Goal: Register for event/course

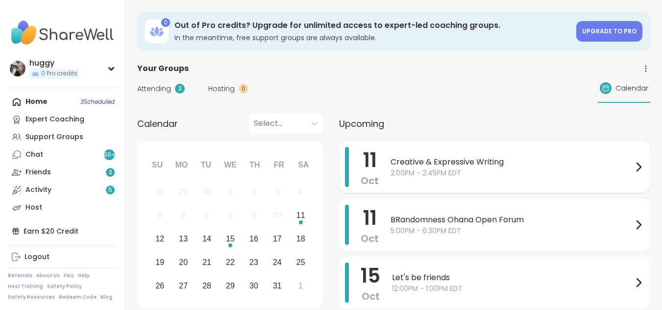
click at [502, 172] on span "2:00PM - 2:45PM EDT" at bounding box center [512, 173] width 242 height 10
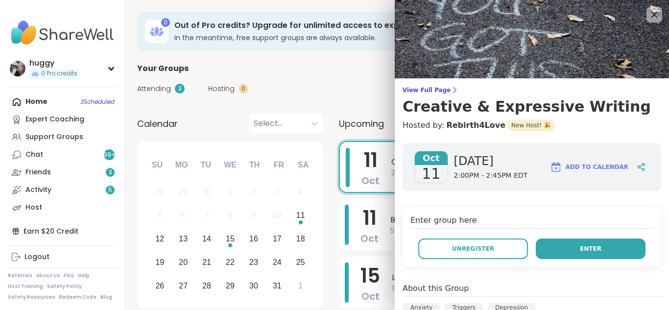
click at [548, 248] on button "Enter" at bounding box center [591, 249] width 110 height 21
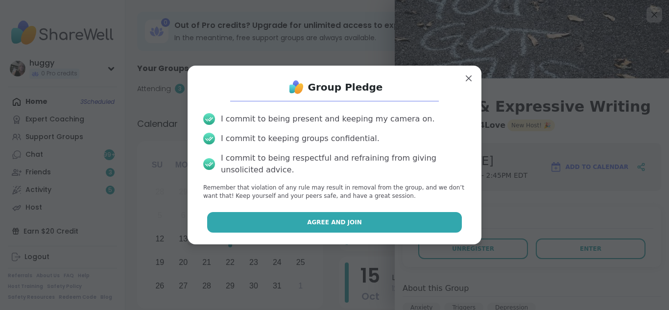
click at [351, 229] on button "Agree and Join" at bounding box center [334, 222] width 255 height 21
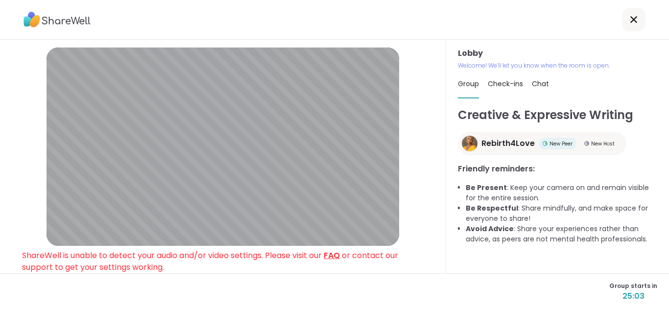
click at [338, 258] on link "FAQ" at bounding box center [332, 255] width 16 height 11
click at [338, 250] on link "FAQ" at bounding box center [332, 255] width 16 height 11
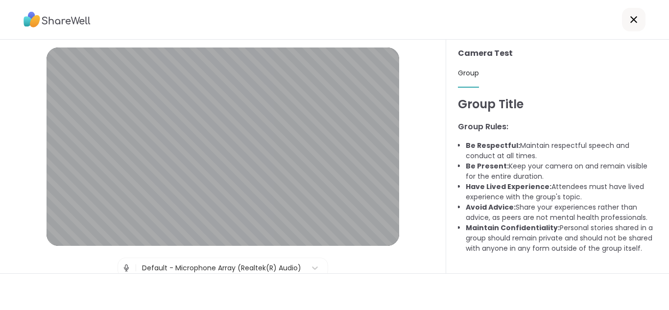
click at [628, 17] on icon at bounding box center [634, 20] width 12 height 12
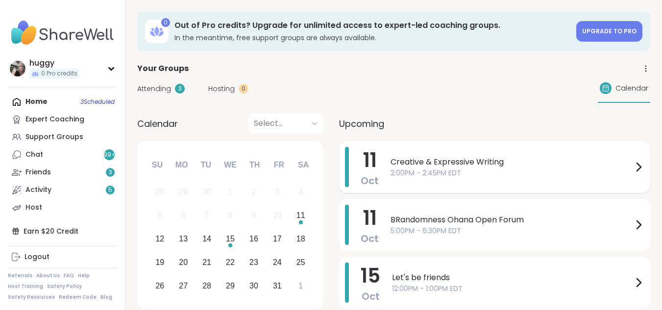
click at [485, 181] on div "Creative & Expressive Writing 2:00PM - 2:45PM EDT" at bounding box center [518, 167] width 254 height 40
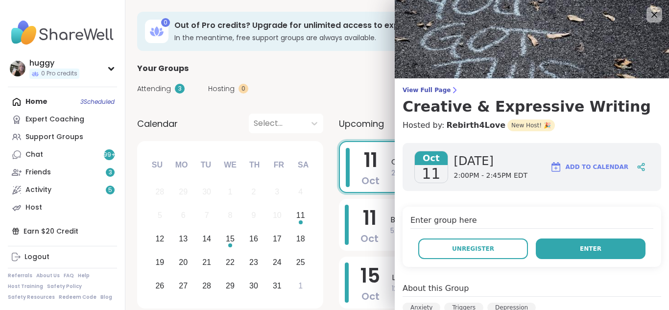
click at [549, 250] on button "Enter" at bounding box center [591, 249] width 110 height 21
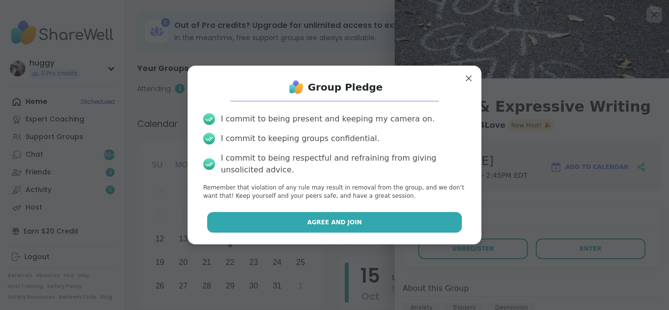
click at [439, 216] on button "Agree and Join" at bounding box center [334, 222] width 255 height 21
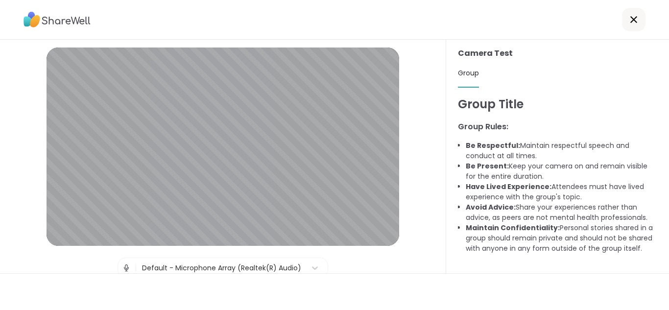
click at [622, 13] on div at bounding box center [634, 20] width 24 height 24
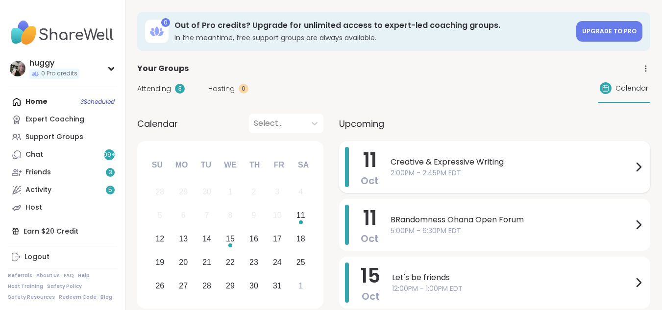
click at [518, 165] on span "Creative & Expressive Writing" at bounding box center [512, 162] width 242 height 12
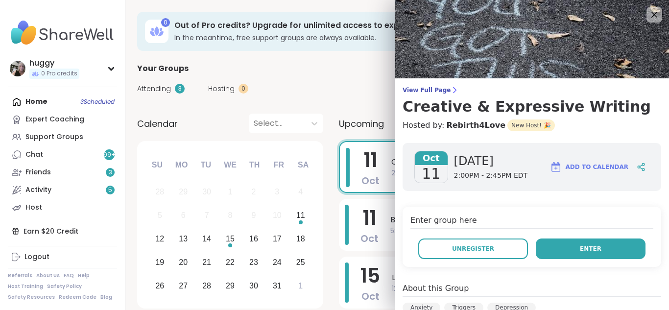
click at [538, 242] on button "Enter" at bounding box center [591, 249] width 110 height 21
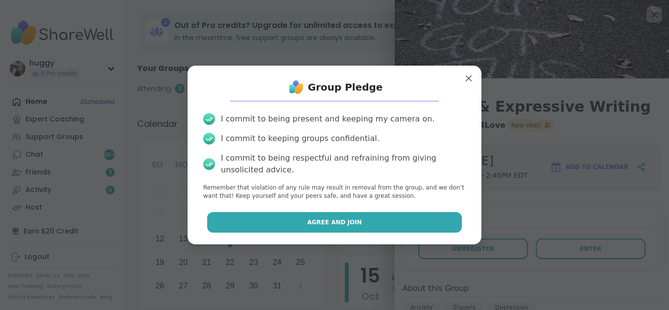
click at [415, 224] on button "Agree and Join" at bounding box center [334, 222] width 255 height 21
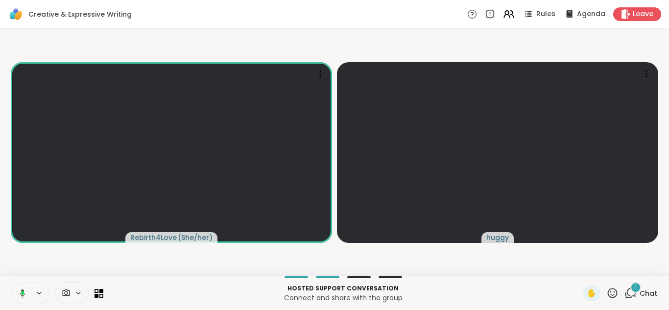
click at [631, 292] on div "1" at bounding box center [636, 287] width 11 height 11
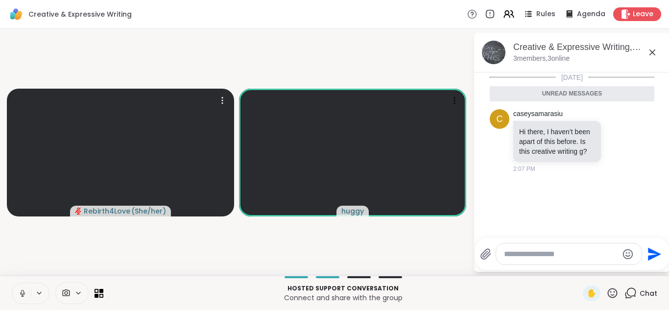
drag, startPoint x: 181, startPoint y: 91, endPoint x: 0, endPoint y: 111, distance: 182.4
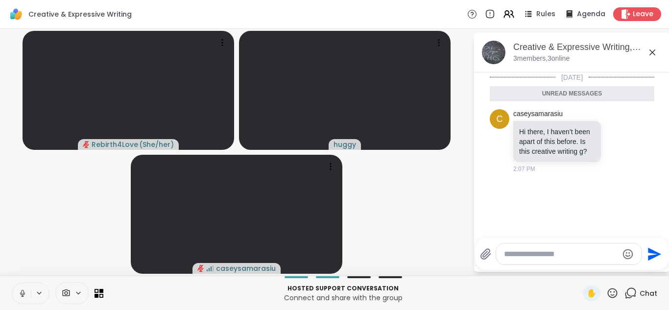
click at [633, 303] on div "Hosted support conversation Connect and share with the group ✋ Chat" at bounding box center [334, 293] width 669 height 34
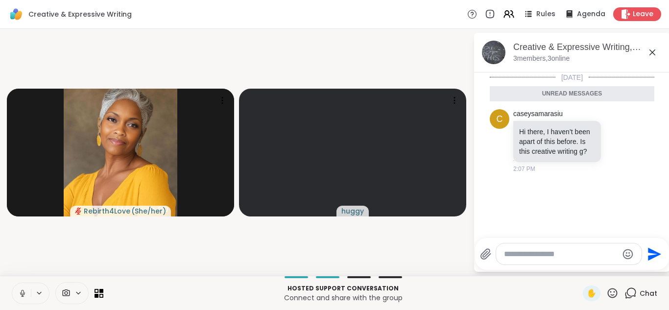
click at [54, 273] on div "Rebirth4Love ( She/her ) huggy Creative & Expressive Writing, Oct 11 3 members,…" at bounding box center [334, 152] width 669 height 247
click at [20, 294] on icon at bounding box center [22, 293] width 9 height 9
click at [20, 294] on icon at bounding box center [22, 293] width 7 height 7
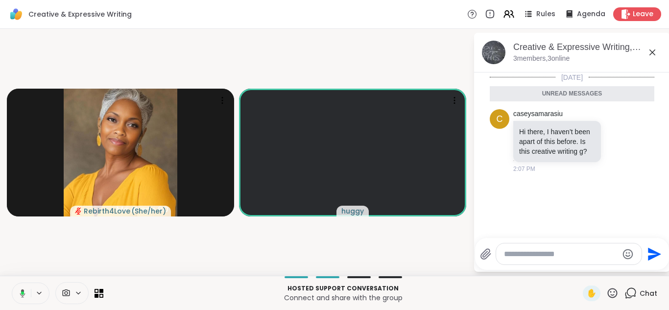
click at [651, 51] on icon at bounding box center [653, 53] width 12 height 12
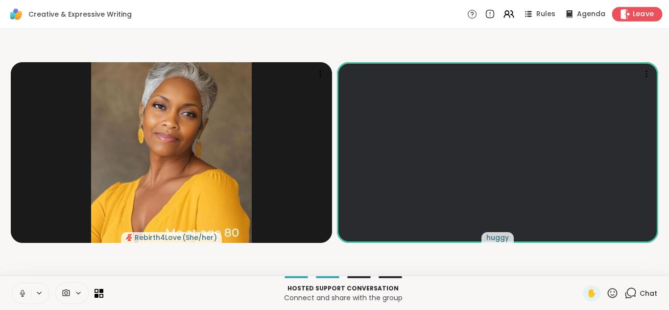
click at [651, 17] on div "Leave" at bounding box center [638, 14] width 50 height 14
click at [633, 13] on span "Leave" at bounding box center [644, 14] width 22 height 10
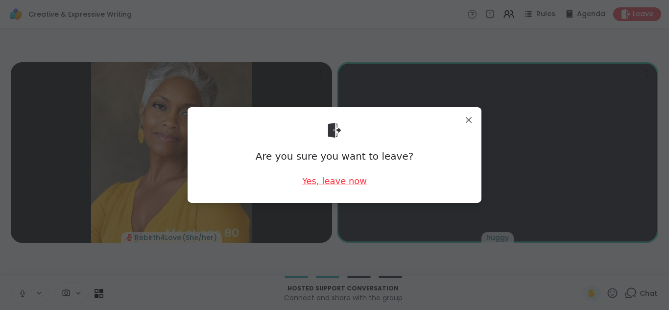
click at [349, 182] on div "Yes, leave now" at bounding box center [334, 181] width 65 height 12
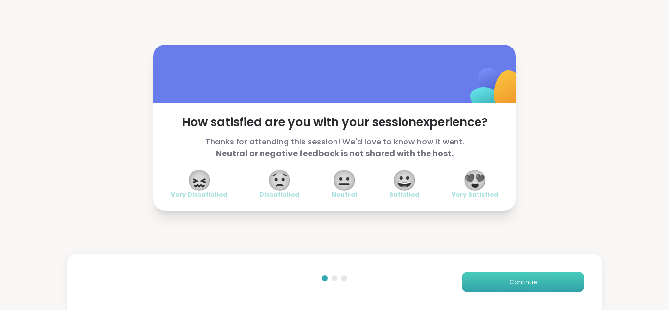
click at [482, 279] on button "Continue" at bounding box center [523, 282] width 123 height 21
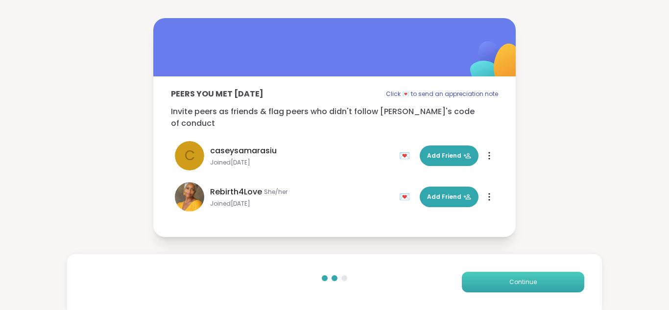
click at [482, 279] on button "Continue" at bounding box center [523, 282] width 123 height 21
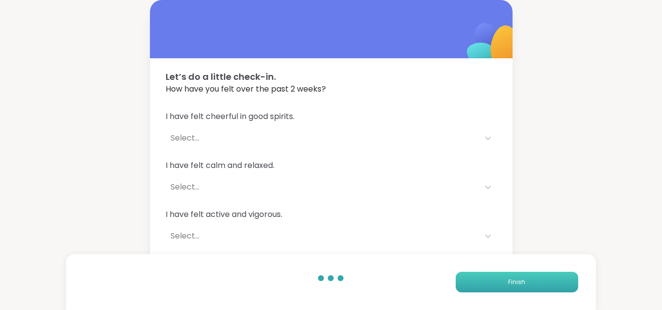
click at [482, 279] on button "Finish" at bounding box center [517, 282] width 123 height 21
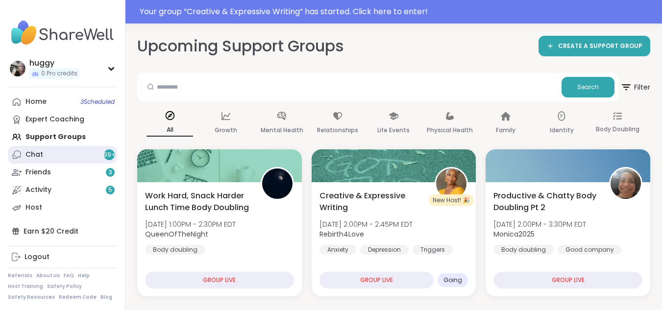
click at [39, 162] on link "Chat 99 +" at bounding box center [62, 155] width 109 height 18
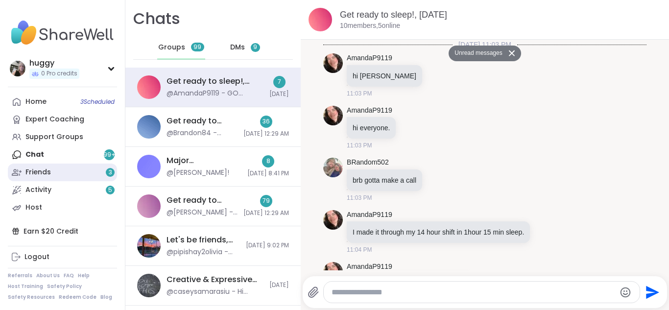
scroll to position [1039, 0]
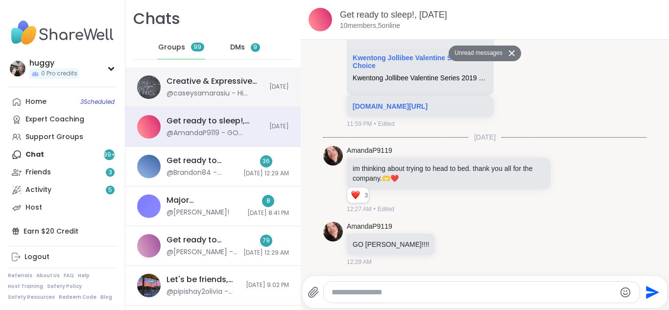
click at [205, 79] on div "Creative & Expressive Writing, Oct 11" at bounding box center [215, 81] width 97 height 11
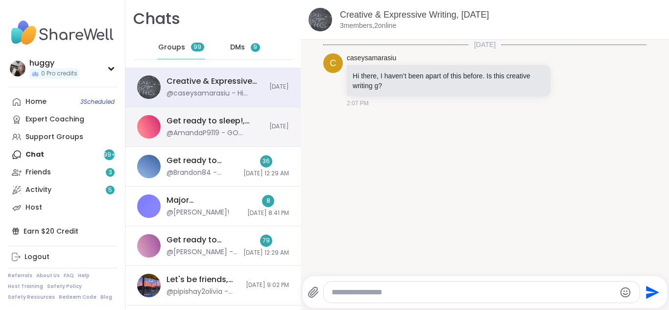
click at [208, 123] on div "Get ready to sleep!, Oct 10" at bounding box center [215, 121] width 97 height 11
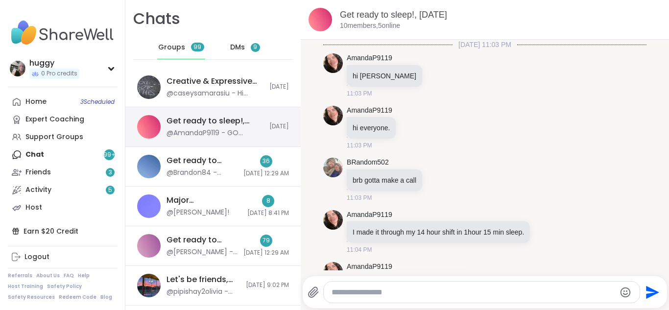
scroll to position [1005, 0]
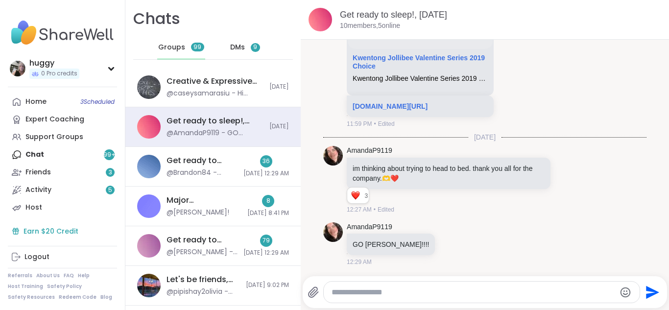
click at [74, 227] on div "Earn $20 Credit" at bounding box center [62, 231] width 109 height 18
click at [74, 228] on div "Earn $20 Credit" at bounding box center [62, 231] width 109 height 18
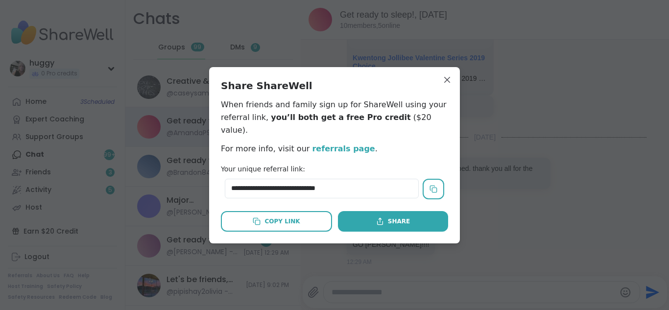
click at [371, 196] on div "**********" at bounding box center [334, 193] width 227 height 76
click at [399, 106] on p "When friends and family sign up for ShareWell using your referral link, you’ll …" at bounding box center [334, 117] width 227 height 38
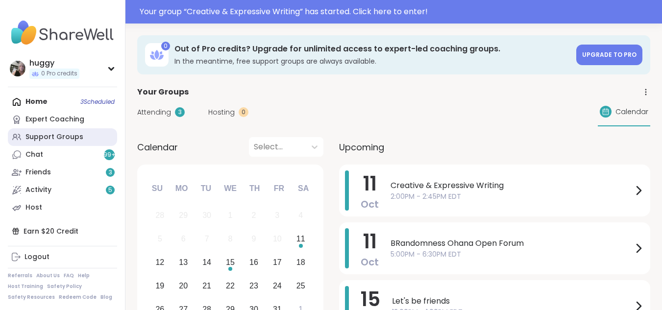
click at [70, 145] on link "Support Groups" at bounding box center [62, 137] width 109 height 18
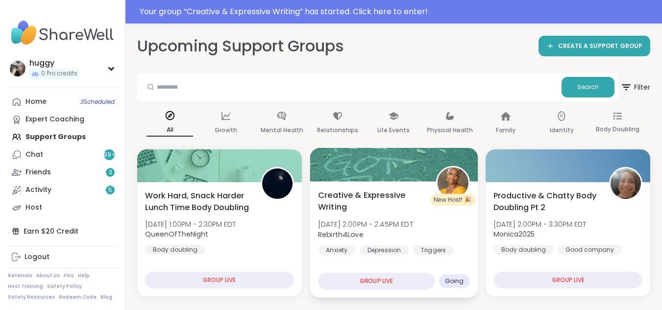
click at [446, 285] on span "Going" at bounding box center [453, 281] width 19 height 8
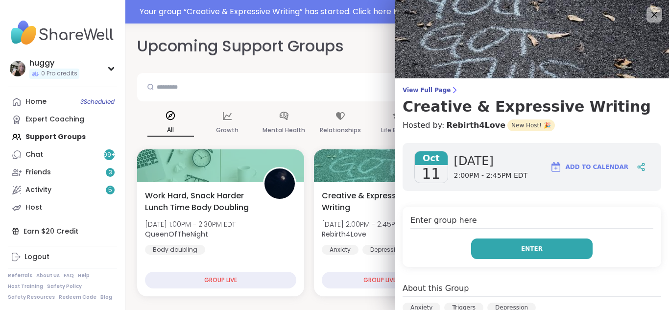
click at [539, 249] on button "Enter" at bounding box center [532, 249] width 122 height 21
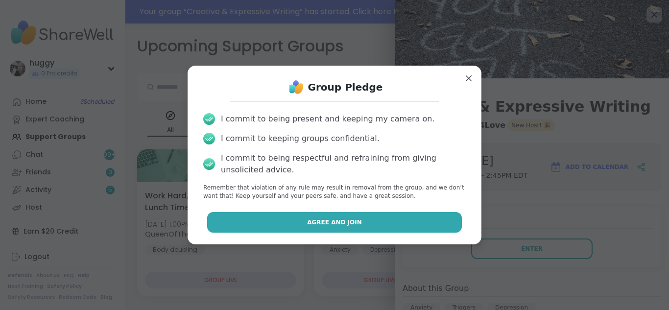
click at [404, 224] on button "Agree and Join" at bounding box center [334, 222] width 255 height 21
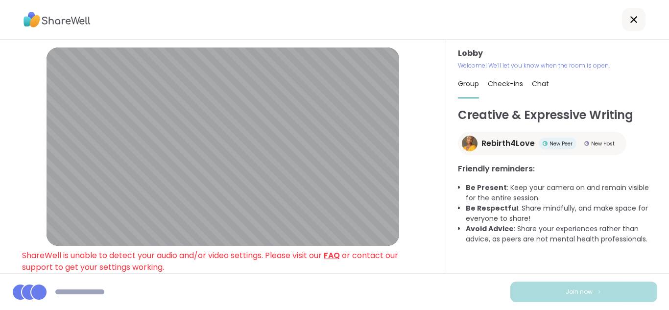
click at [333, 258] on link "FAQ" at bounding box center [332, 255] width 16 height 11
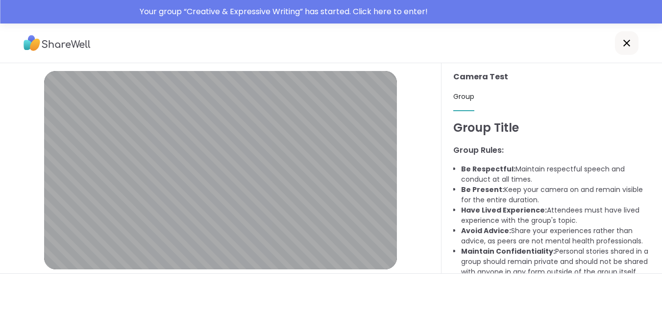
click at [622, 42] on icon at bounding box center [627, 43] width 12 height 12
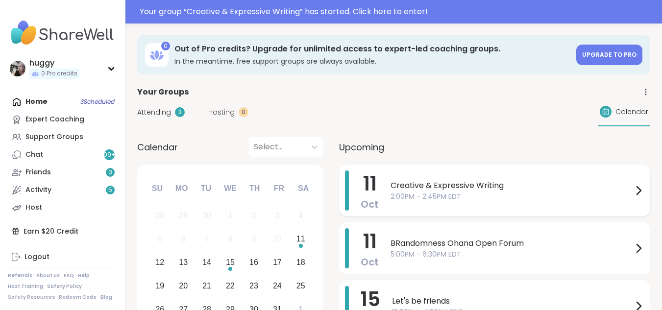
click at [491, 192] on span "2:00PM - 2:45PM EDT" at bounding box center [512, 197] width 242 height 10
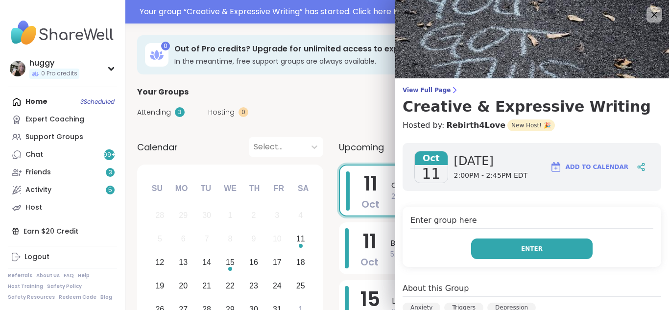
click at [525, 244] on button "Enter" at bounding box center [532, 249] width 122 height 21
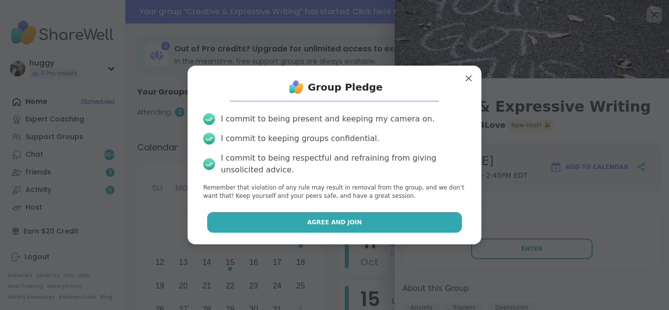
click at [378, 221] on button "Agree and Join" at bounding box center [334, 222] width 255 height 21
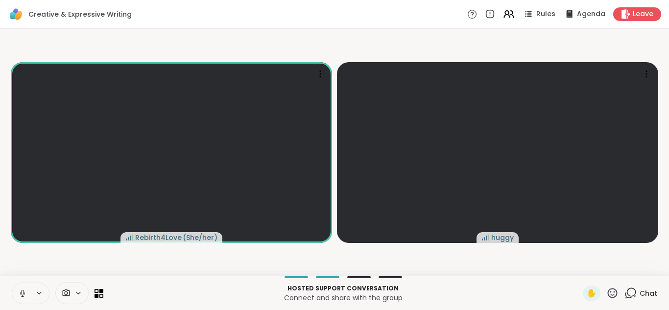
click at [615, 22] on div "Creative & Expressive Writing Rules Agenda Leave" at bounding box center [334, 14] width 669 height 29
click at [621, 19] on icon at bounding box center [625, 14] width 9 height 10
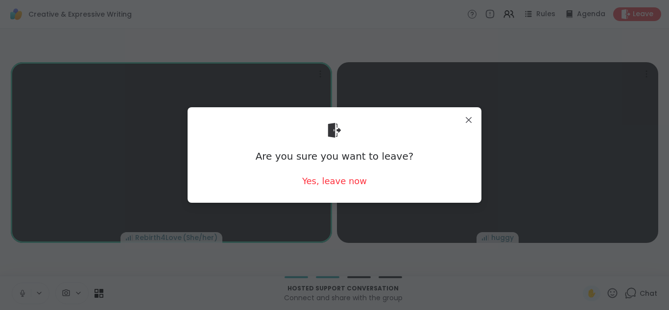
click at [347, 189] on div "Are you sure you want to leave? Yes, leave now" at bounding box center [335, 155] width 278 height 80
click at [347, 182] on div "Yes, leave now" at bounding box center [334, 181] width 65 height 12
